Goal: Task Accomplishment & Management: Use online tool/utility

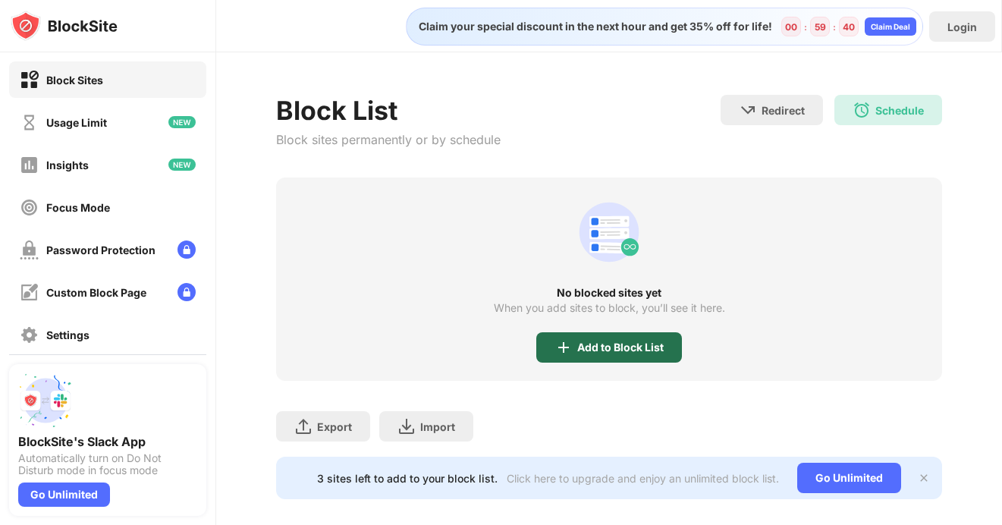
click at [608, 353] on div "Add to Block List" at bounding box center [620, 347] width 86 height 12
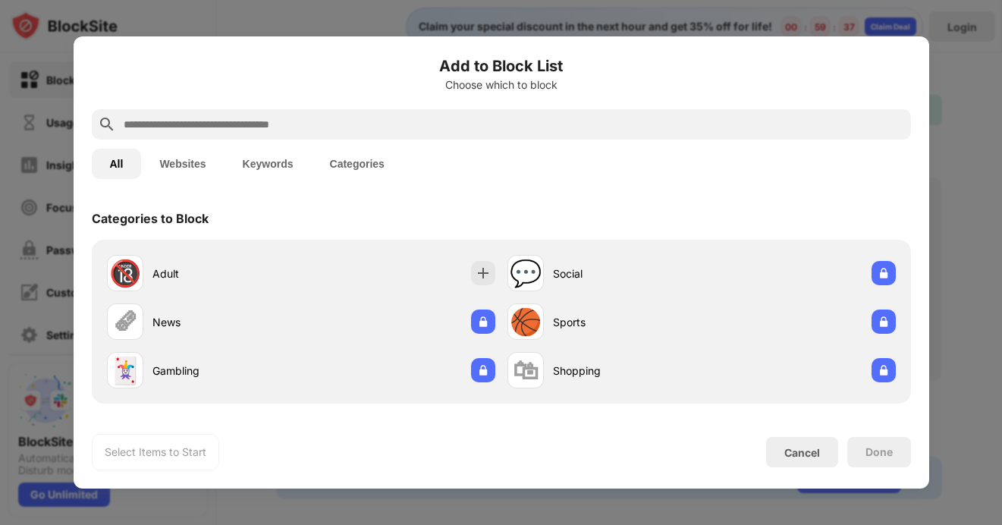
click at [330, 122] on input "text" at bounding box center [513, 124] width 783 height 18
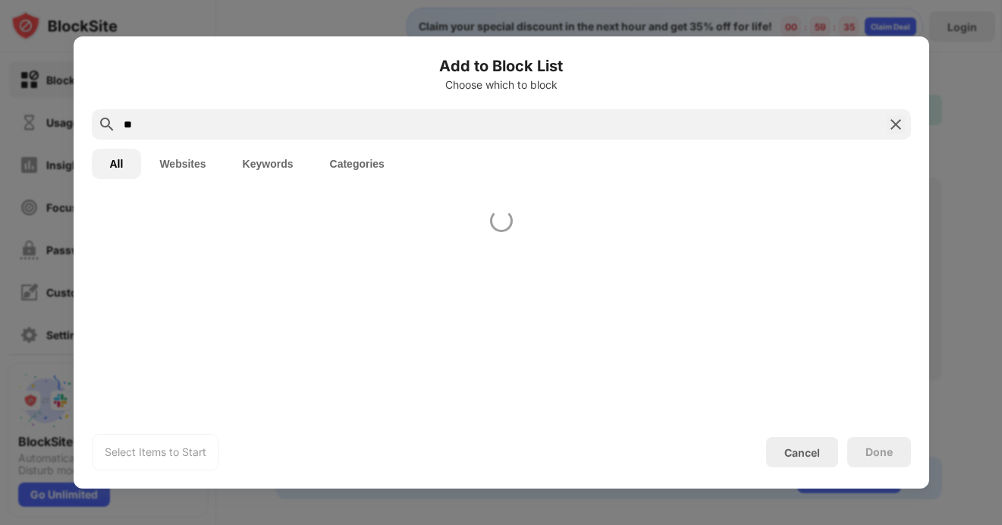
type input "*"
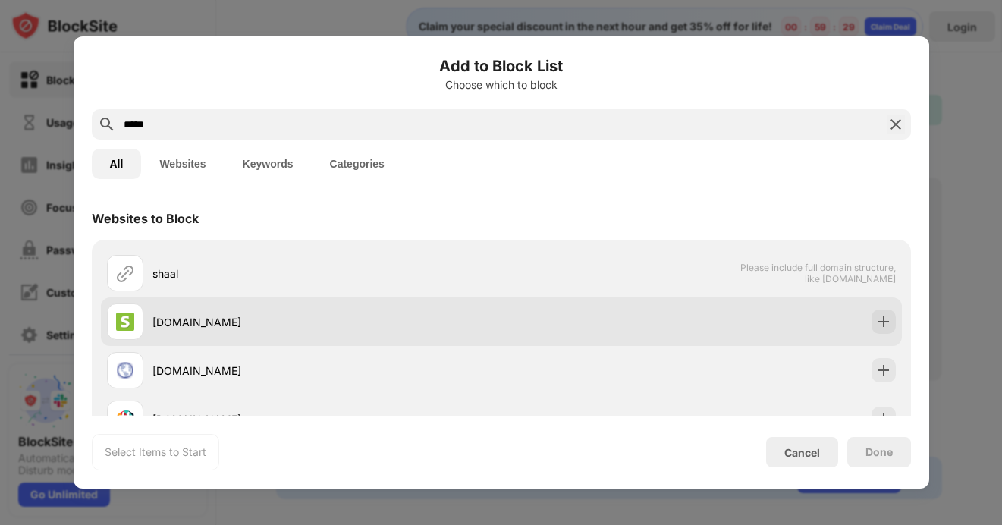
click at [212, 322] on div "[DOMAIN_NAME]" at bounding box center [326, 322] width 349 height 16
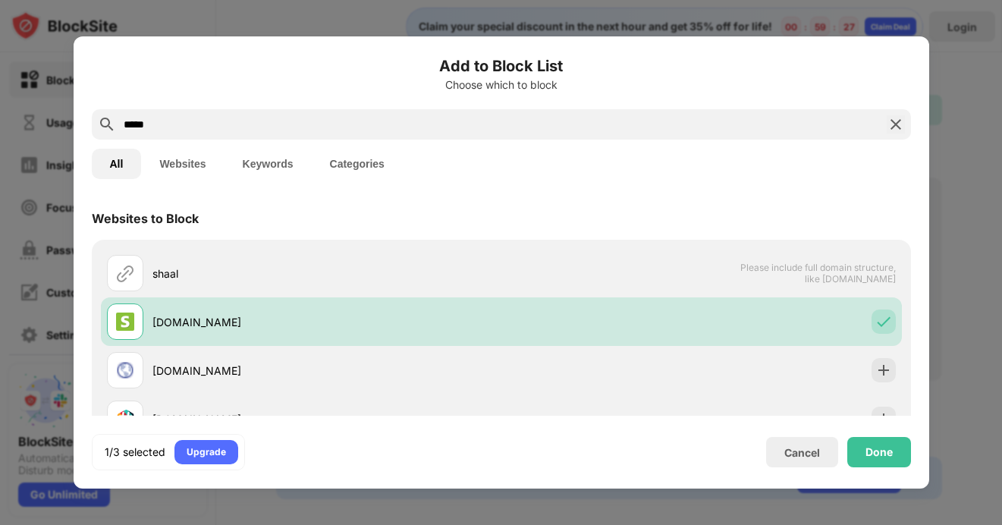
click at [243, 127] on input "*****" at bounding box center [501, 124] width 758 height 18
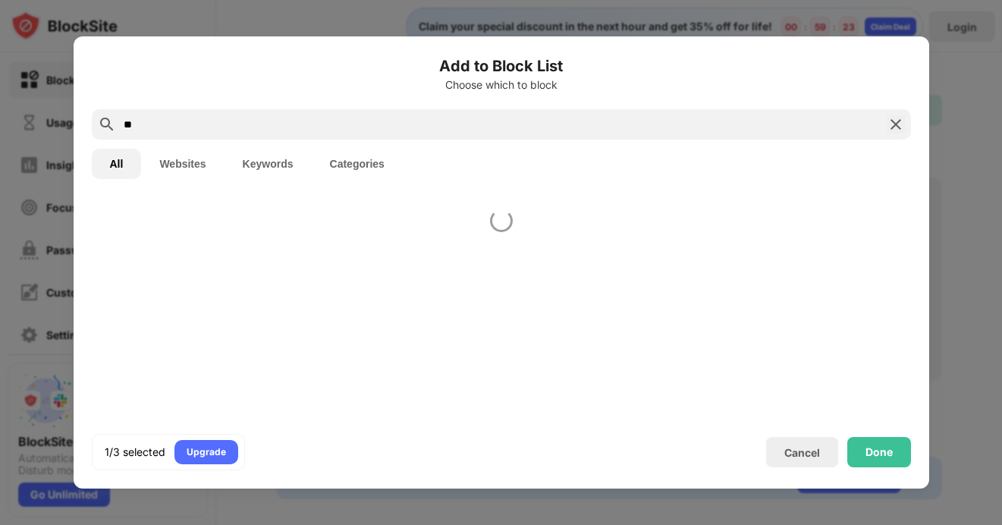
type input "*"
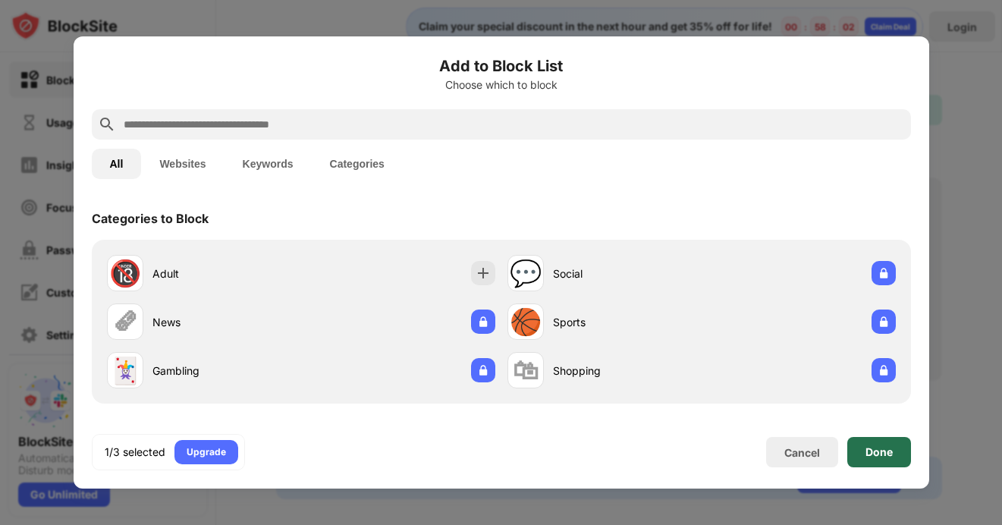
click at [880, 451] on div "Done" at bounding box center [878, 452] width 27 height 12
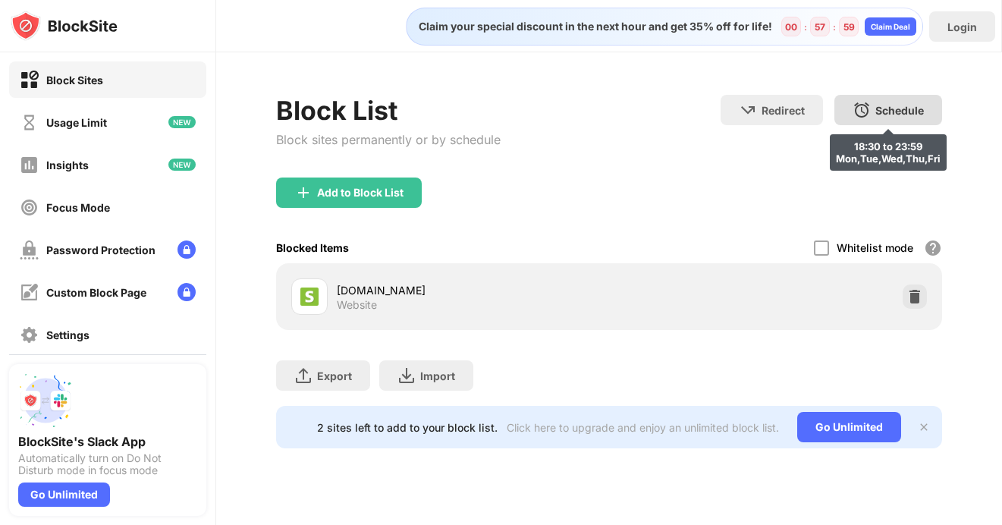
click at [877, 102] on div "Schedule 18:30 to 23:59 Mon,Tue,Wed,Thu,Fri" at bounding box center [888, 110] width 108 height 30
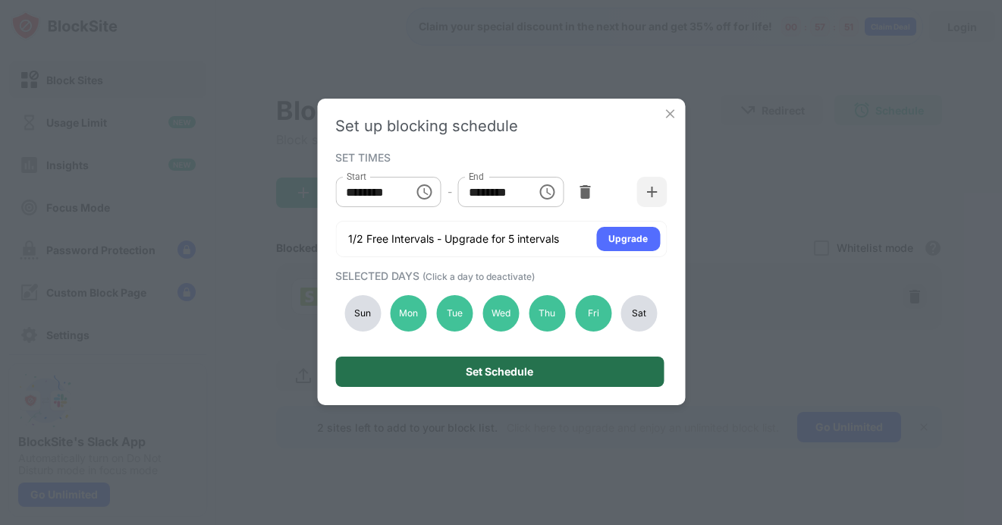
click at [559, 378] on div "Set Schedule" at bounding box center [499, 371] width 328 height 30
